Goal: Transaction & Acquisition: Purchase product/service

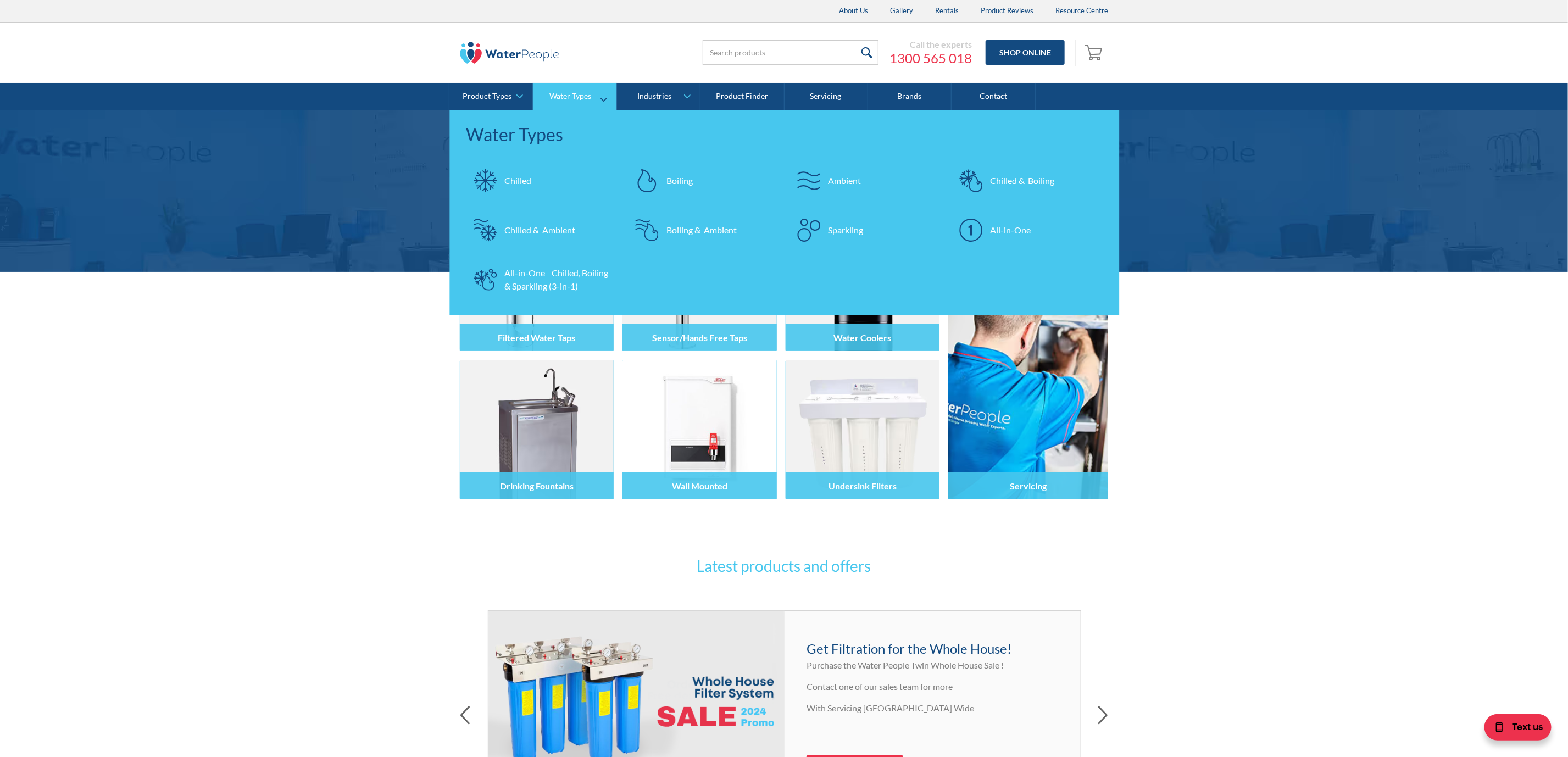
click at [1027, 184] on div "Chilled & Boiling" at bounding box center [1022, 181] width 64 height 13
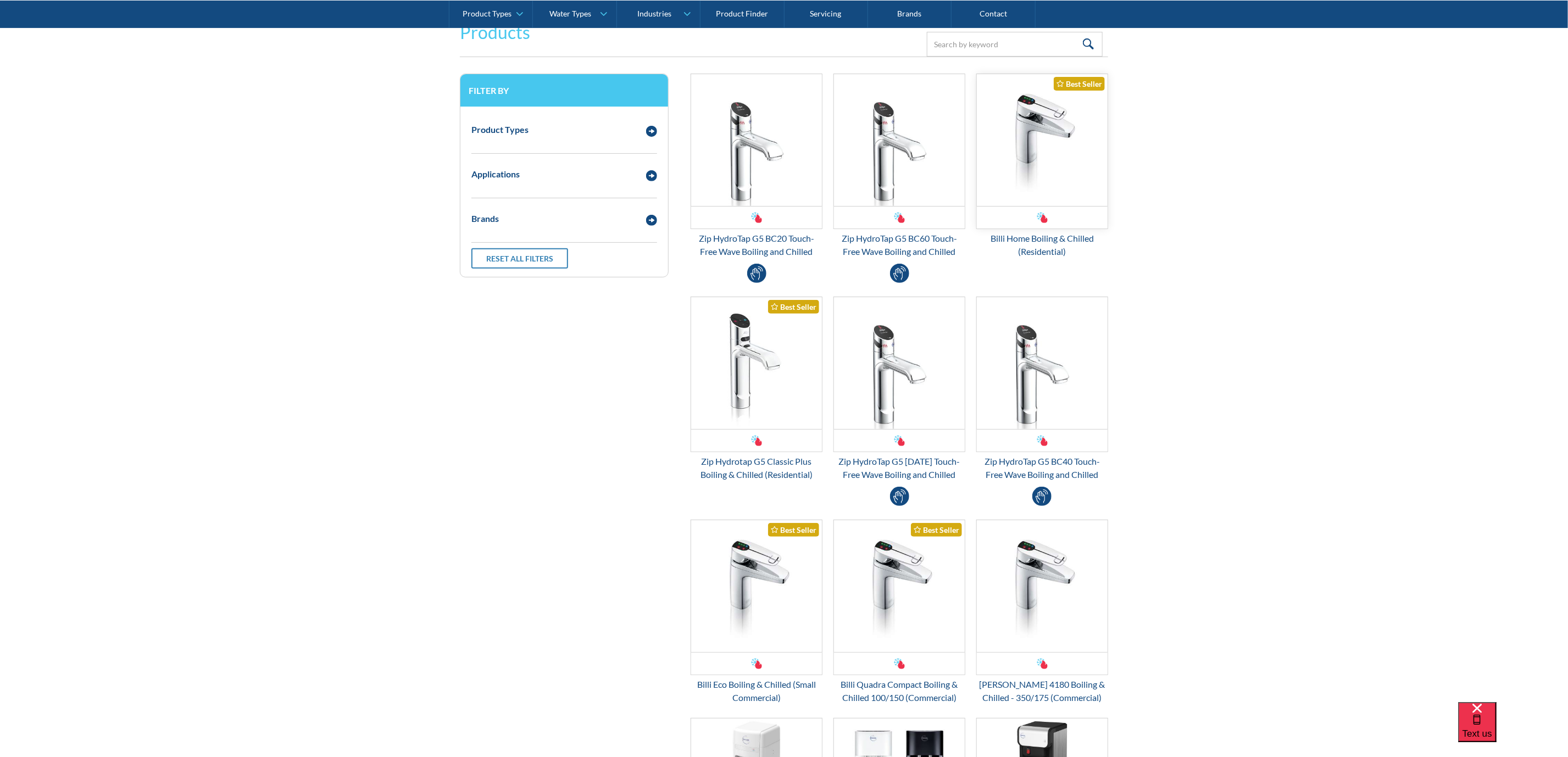
click at [1060, 168] on img "Email Form 3" at bounding box center [1042, 140] width 131 height 132
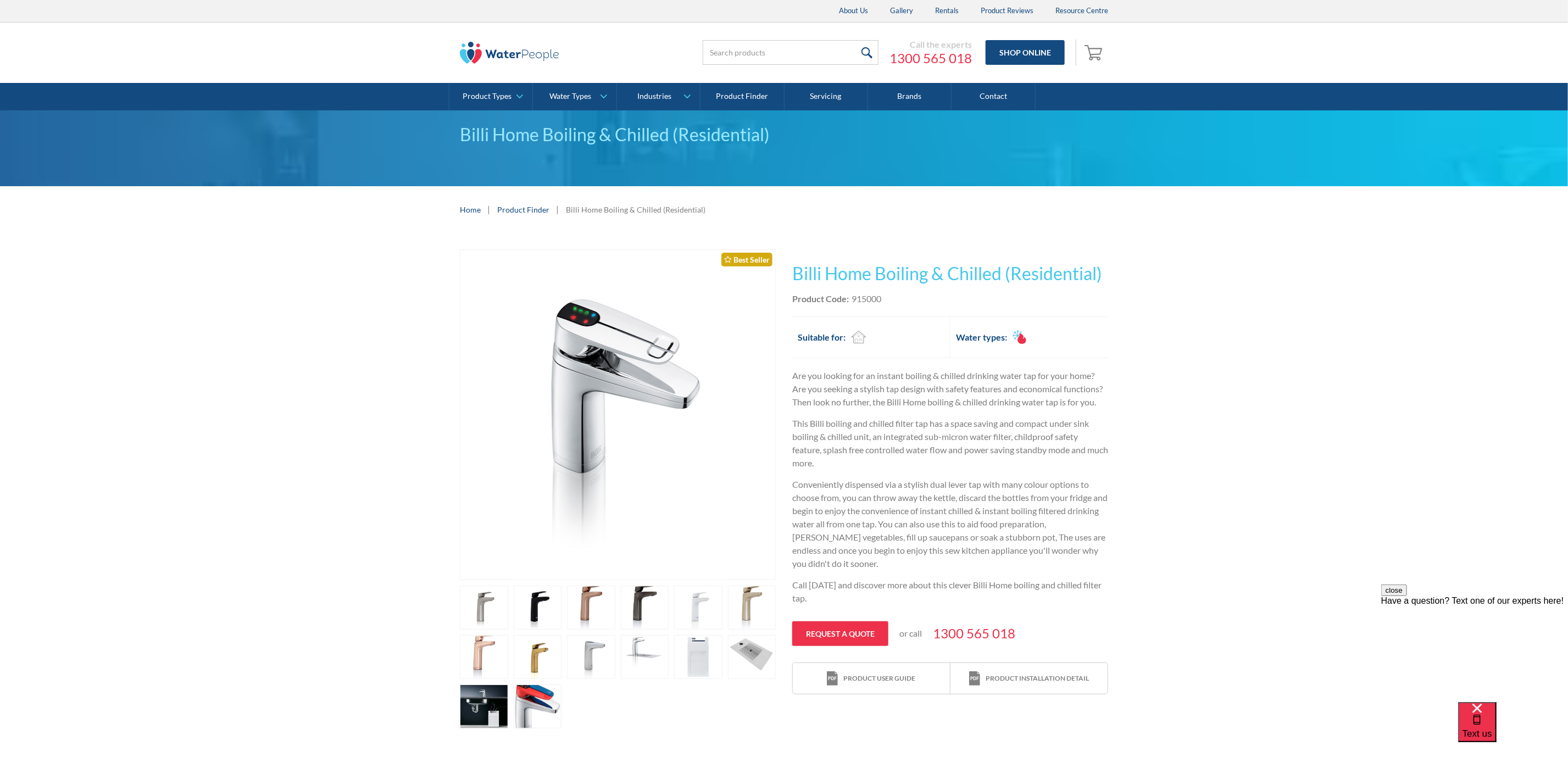
click at [508, 629] on link "open lightbox" at bounding box center [484, 607] width 49 height 44
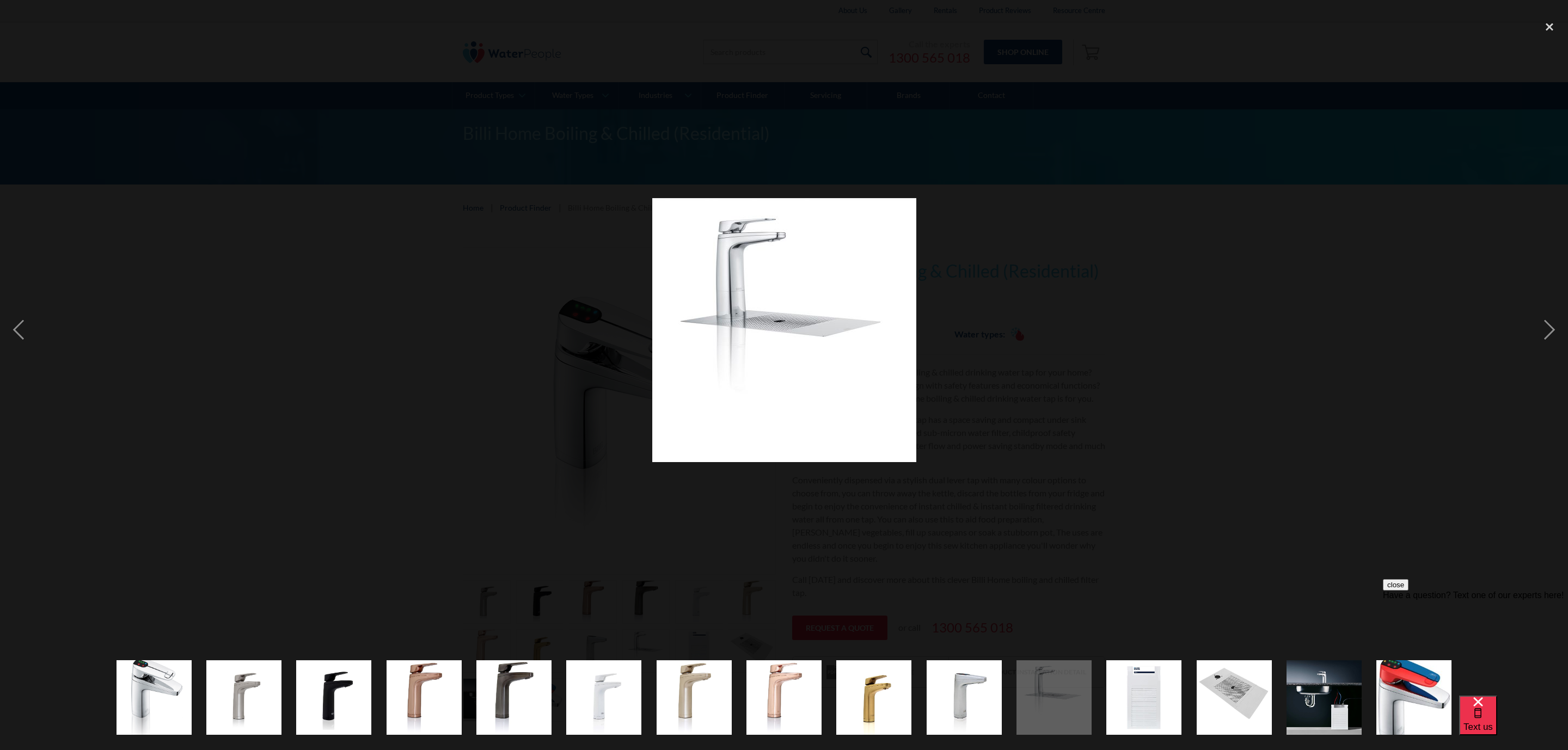
drag, startPoint x: 1229, startPoint y: 232, endPoint x: 1256, endPoint y: 133, distance: 102.6
click at [1238, 199] on div at bounding box center [784, 331] width 1568 height 630
